Goal: Find specific page/section: Find specific page/section

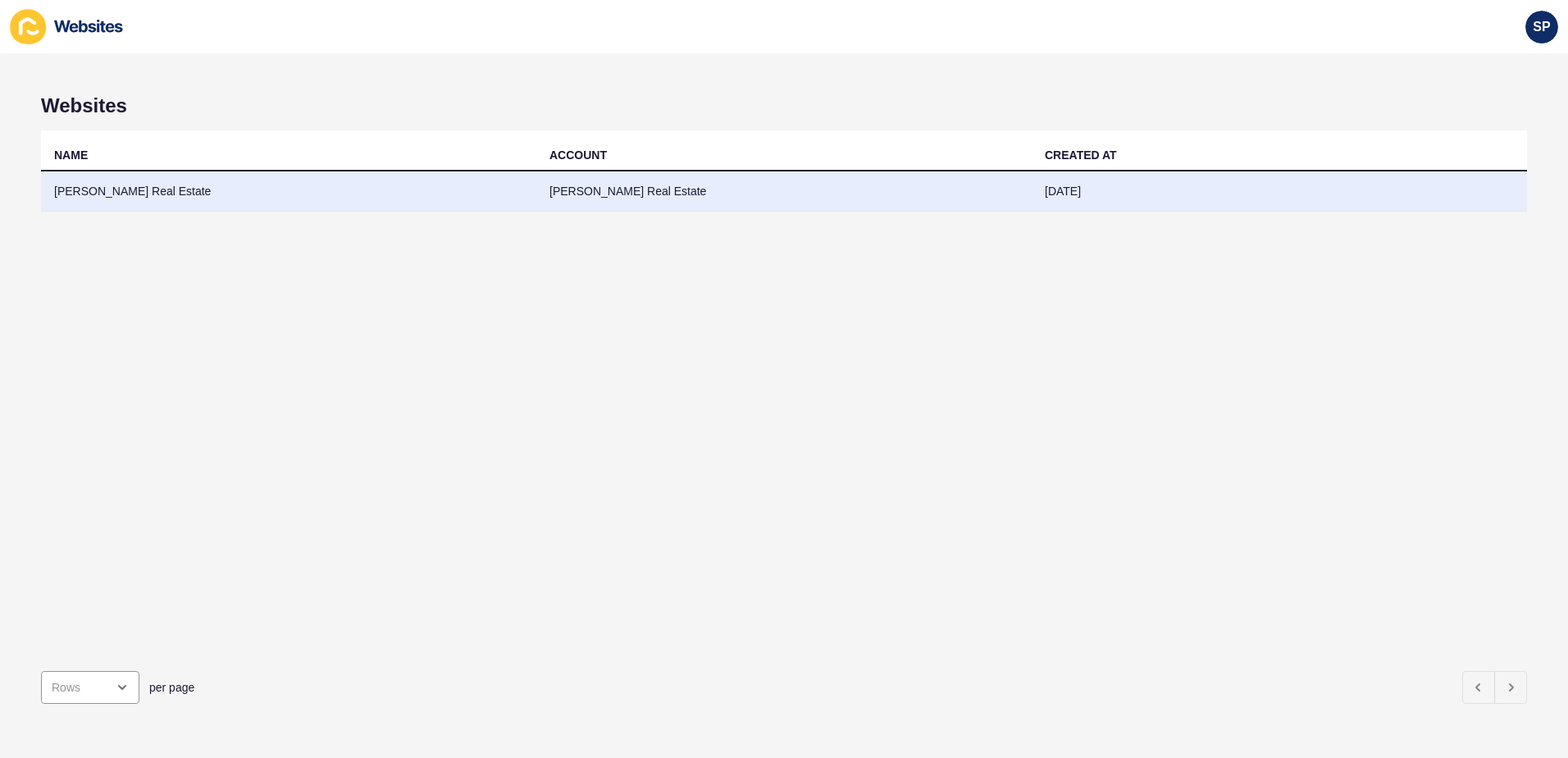
click at [152, 193] on td "[PERSON_NAME] Real Estate" at bounding box center [288, 191] width 495 height 40
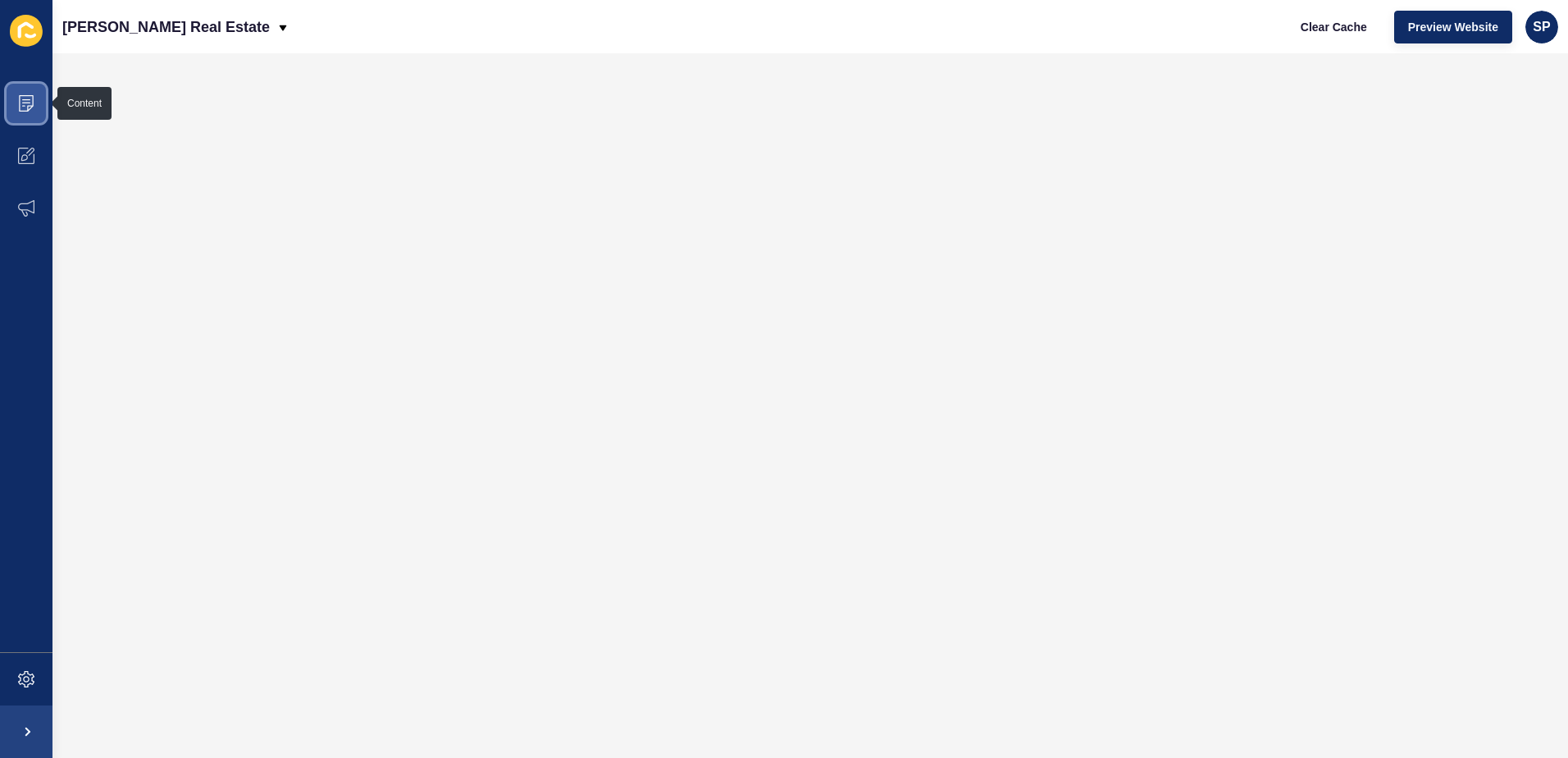
click at [36, 102] on span at bounding box center [26, 103] width 52 height 52
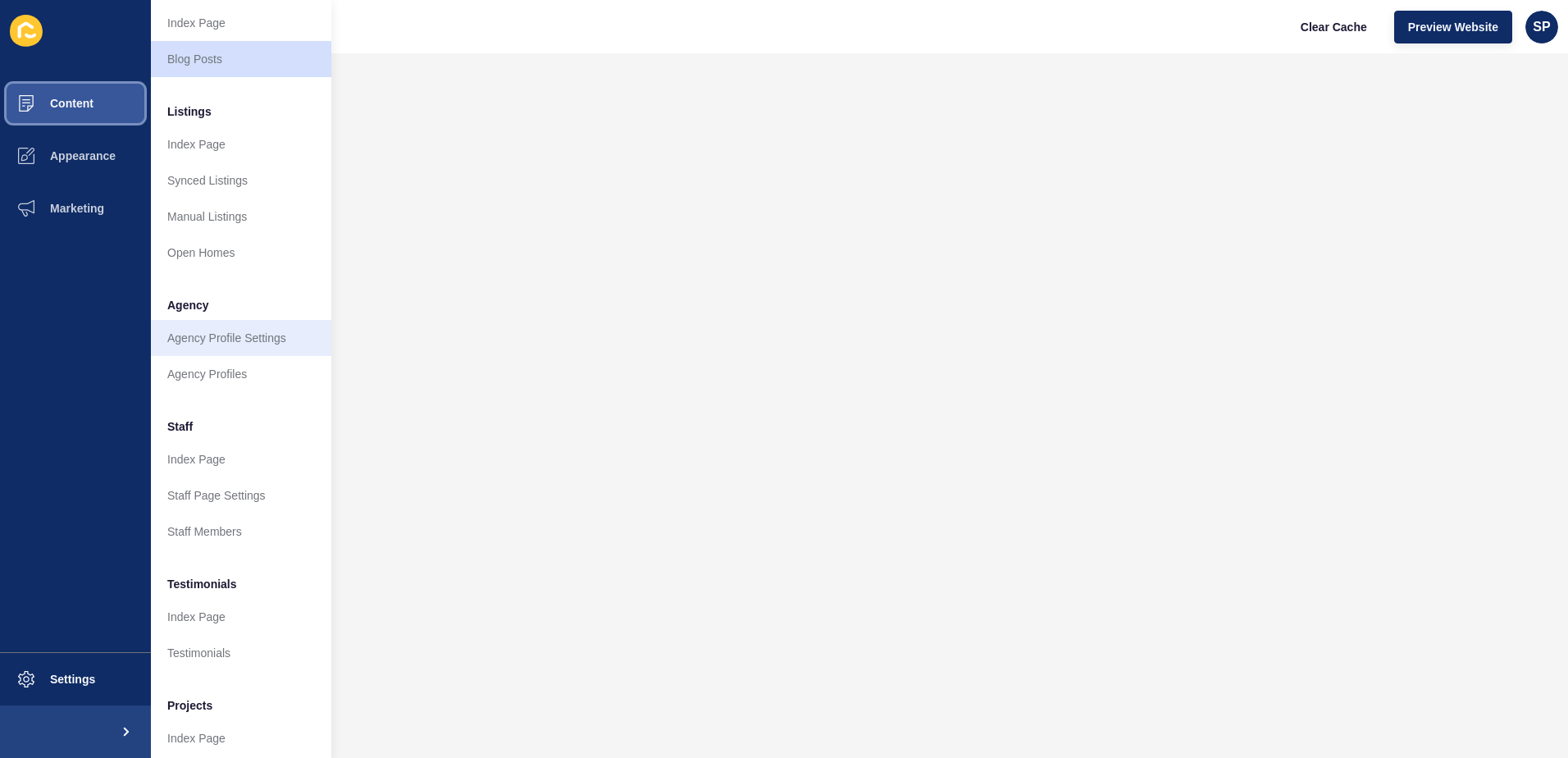
scroll to position [164, 0]
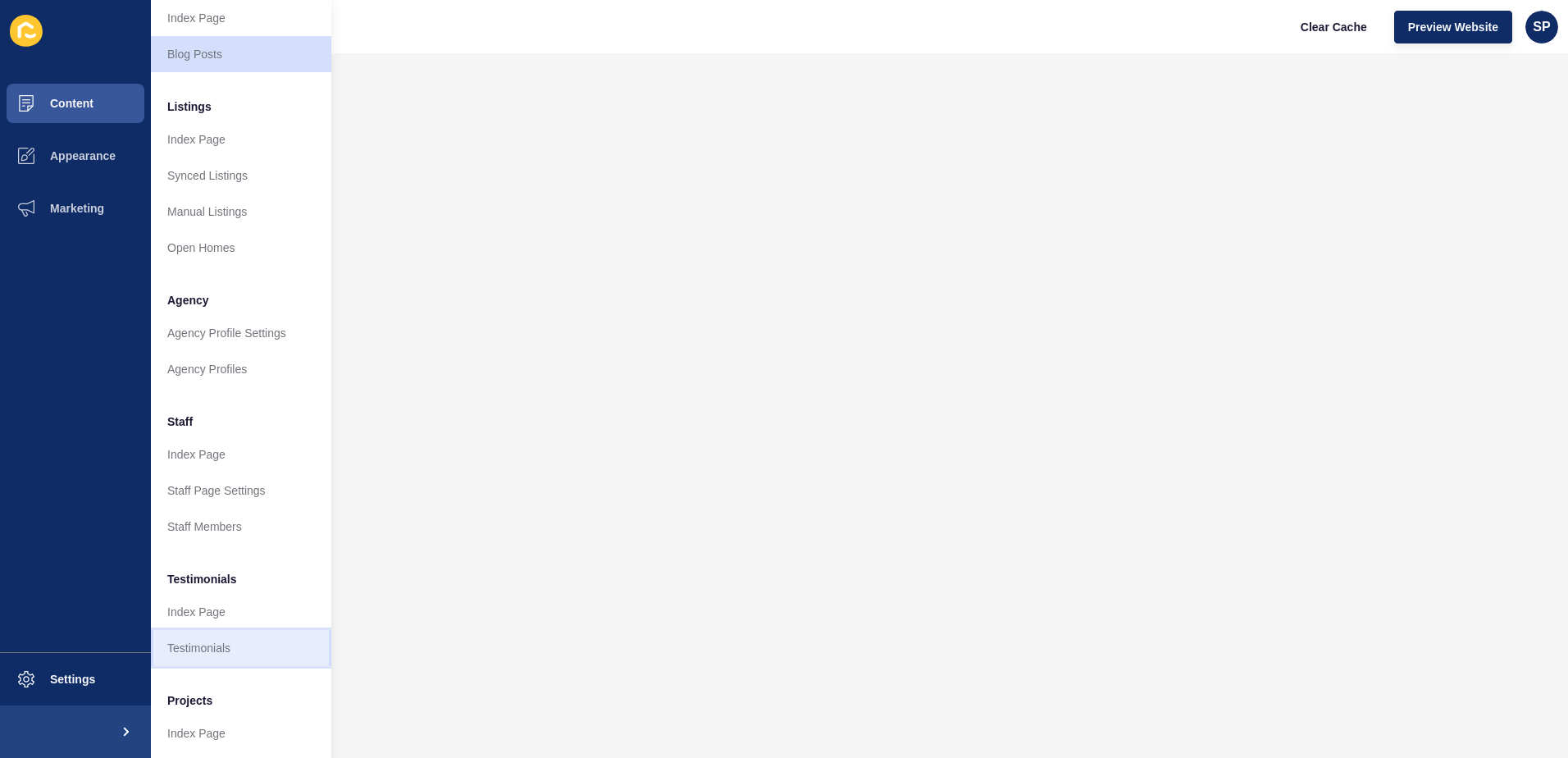
click at [187, 640] on link "Testimonials" at bounding box center [241, 648] width 181 height 36
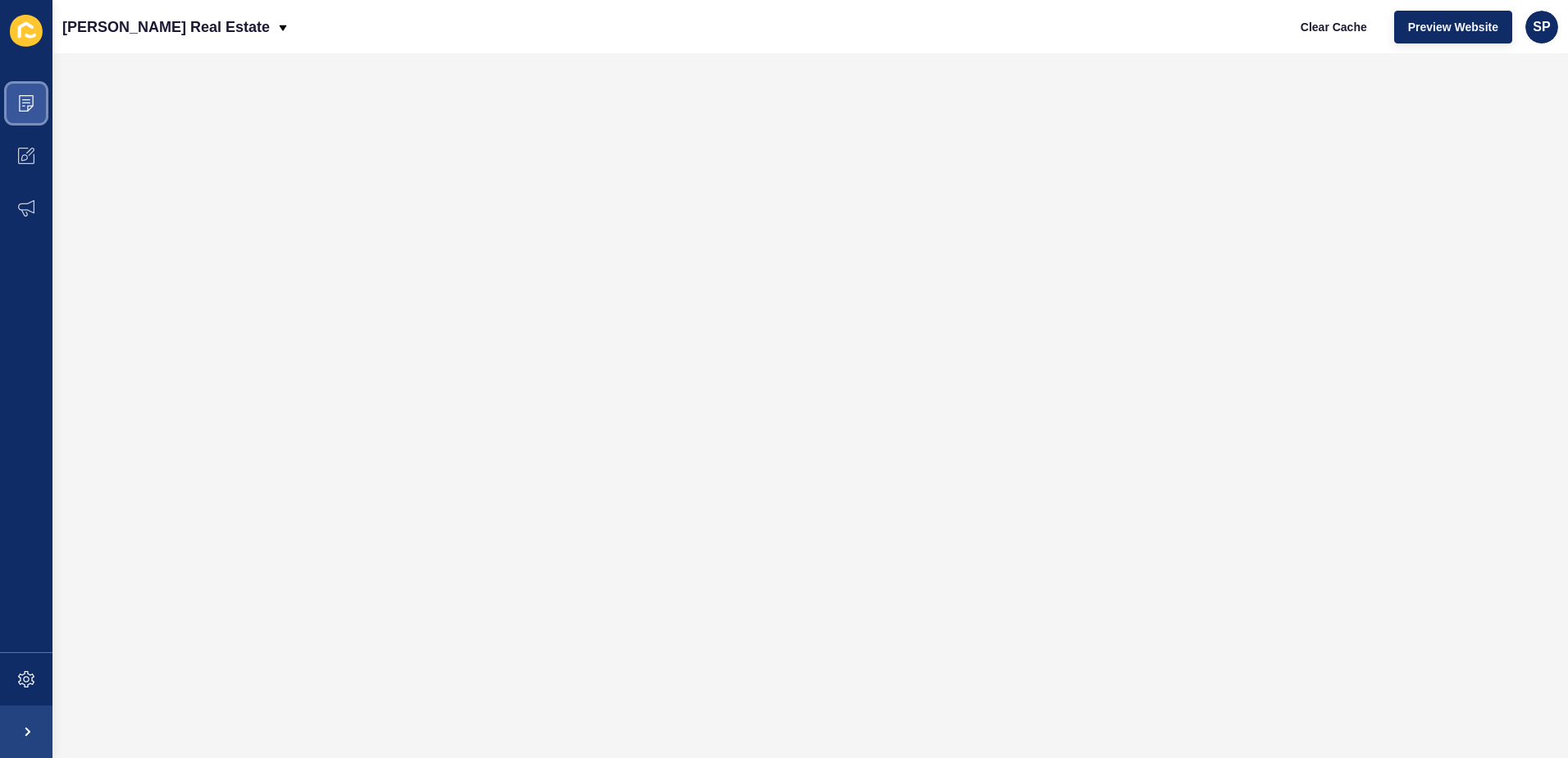
click at [25, 101] on icon at bounding box center [26, 103] width 16 height 16
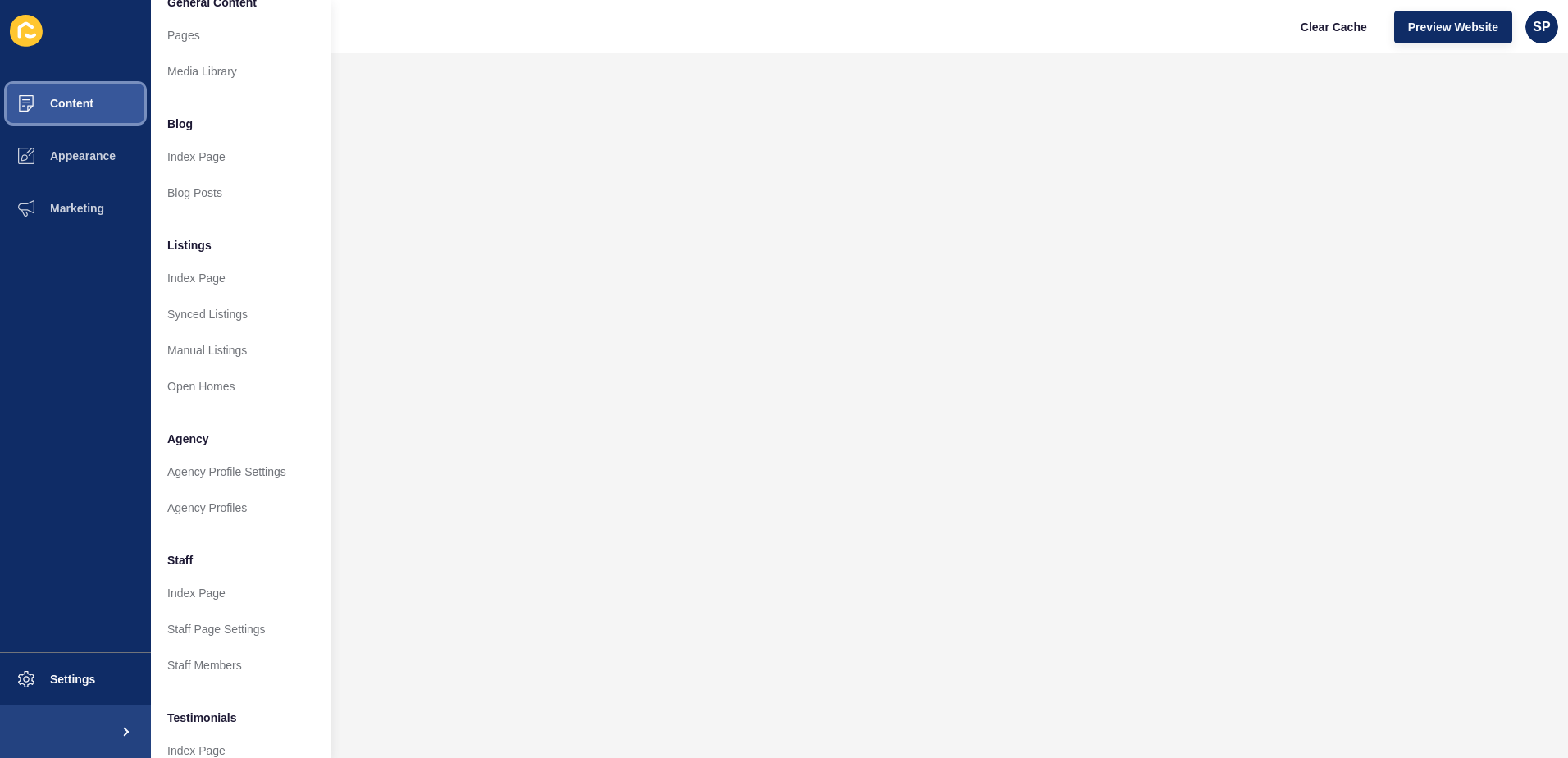
scroll to position [215, 0]
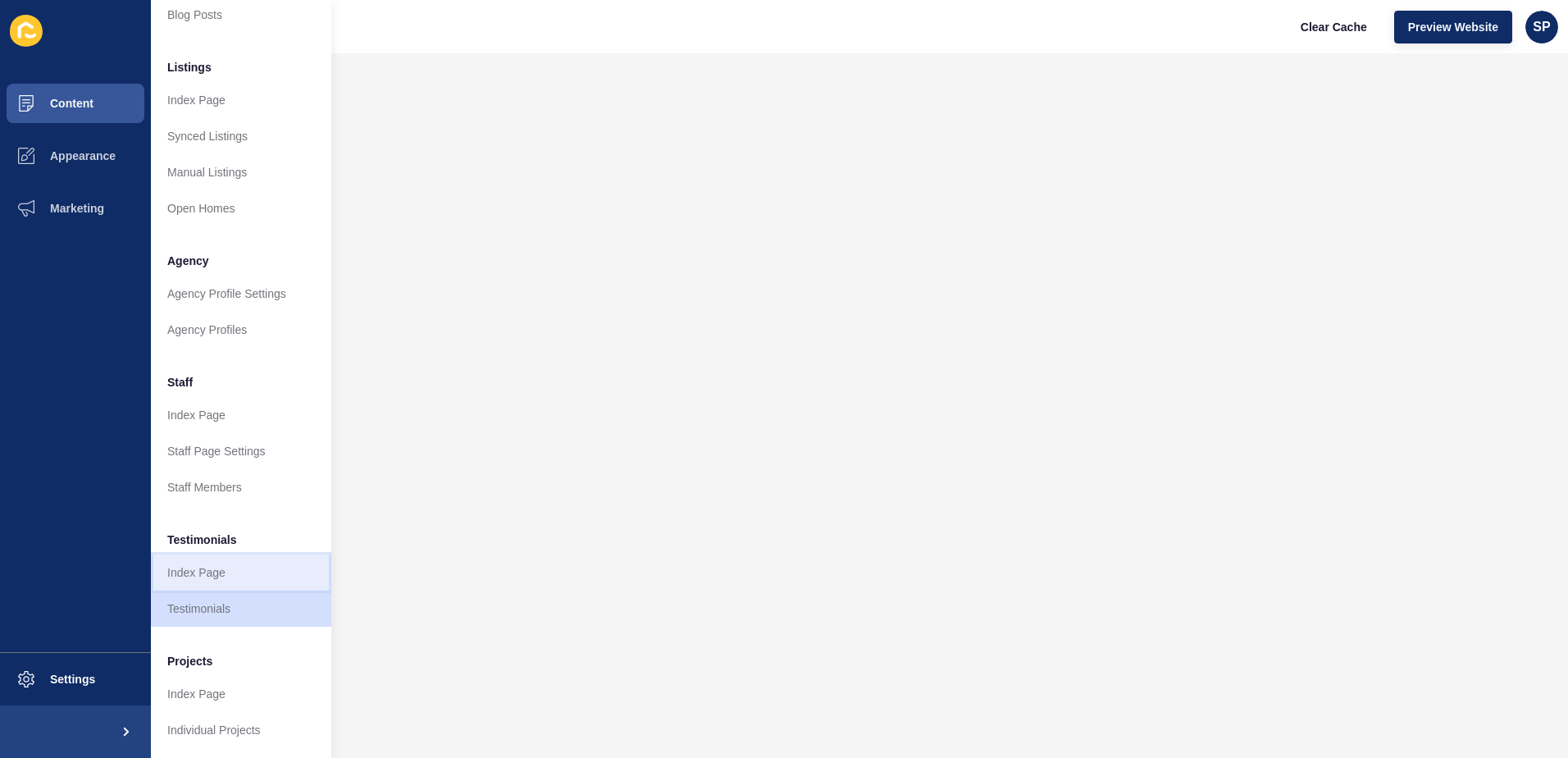
click at [209, 555] on link "Index Page" at bounding box center [241, 572] width 181 height 36
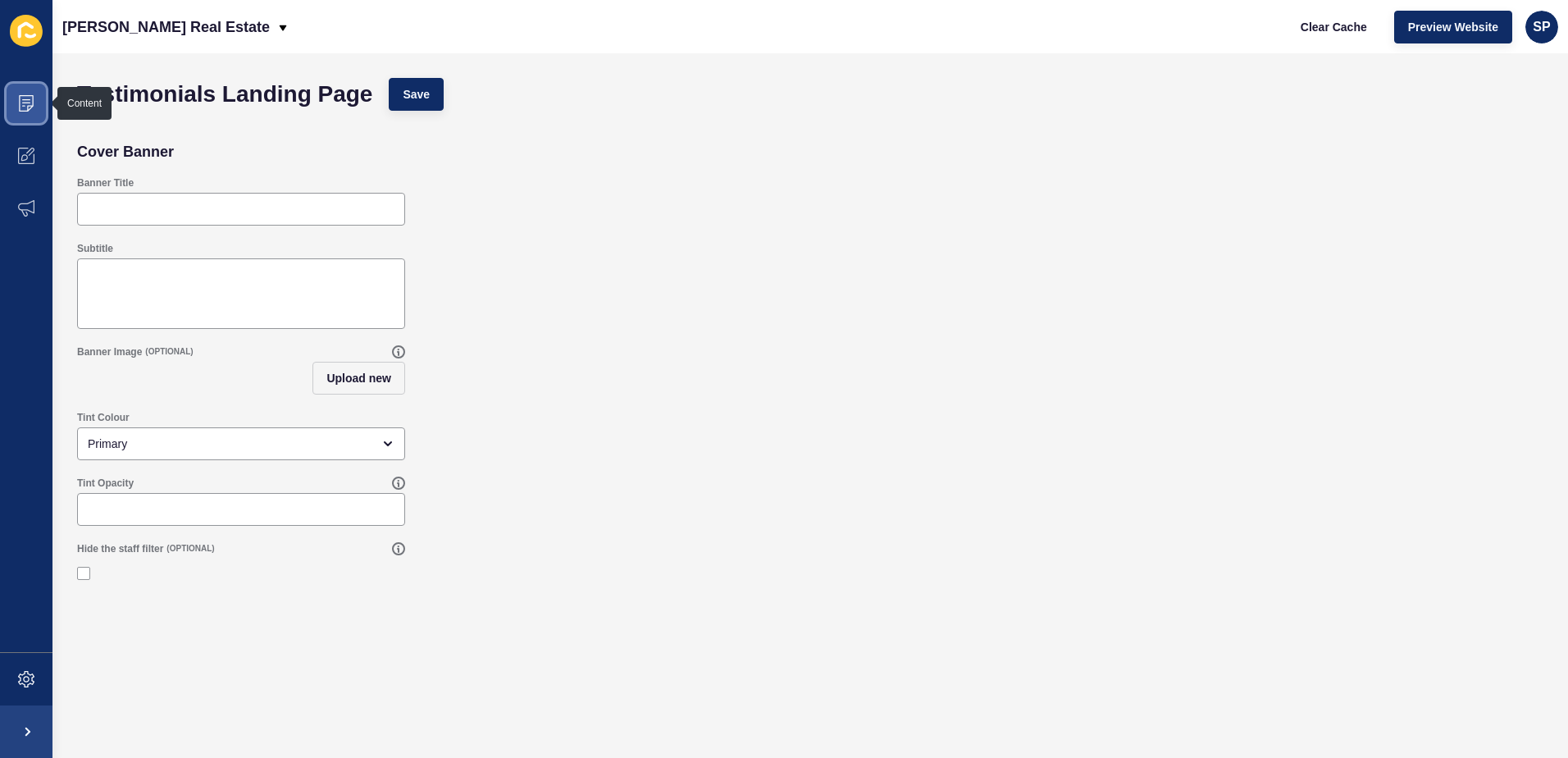
click at [23, 104] on icon at bounding box center [26, 103] width 16 height 16
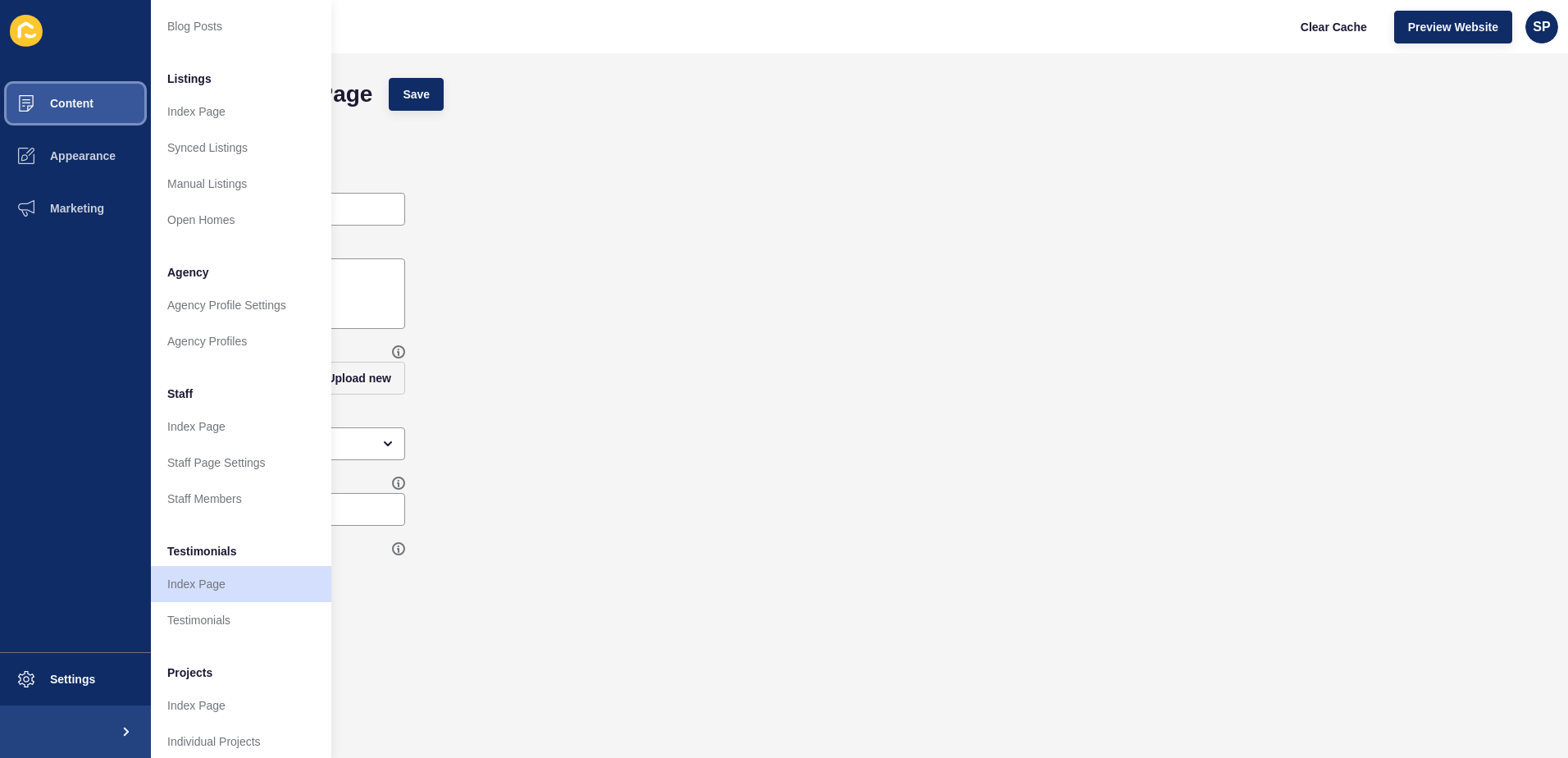
scroll to position [215, 0]
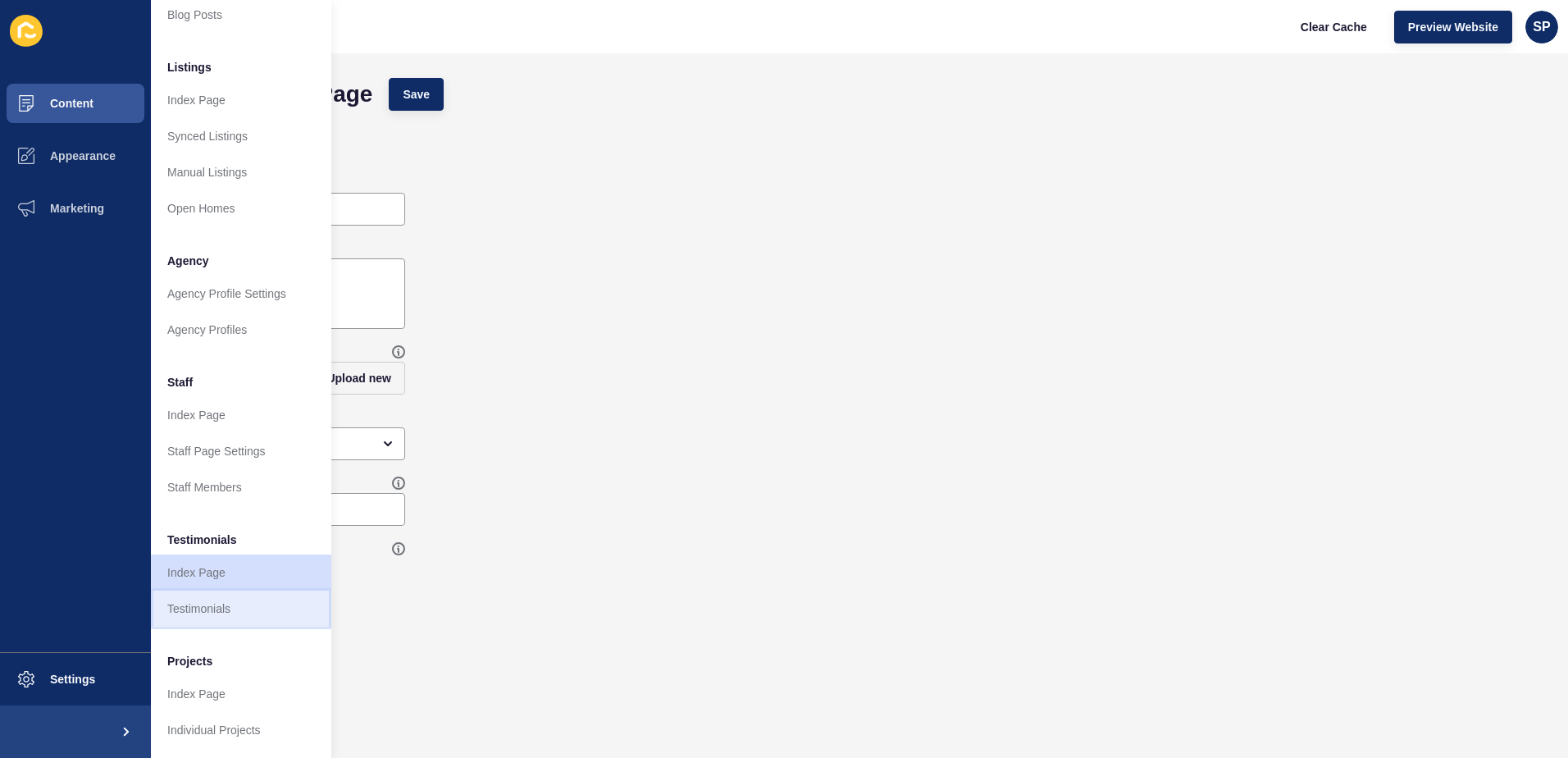
click at [194, 591] on link "Testimonials" at bounding box center [241, 609] width 181 height 36
